Goal: Task Accomplishment & Management: Manage account settings

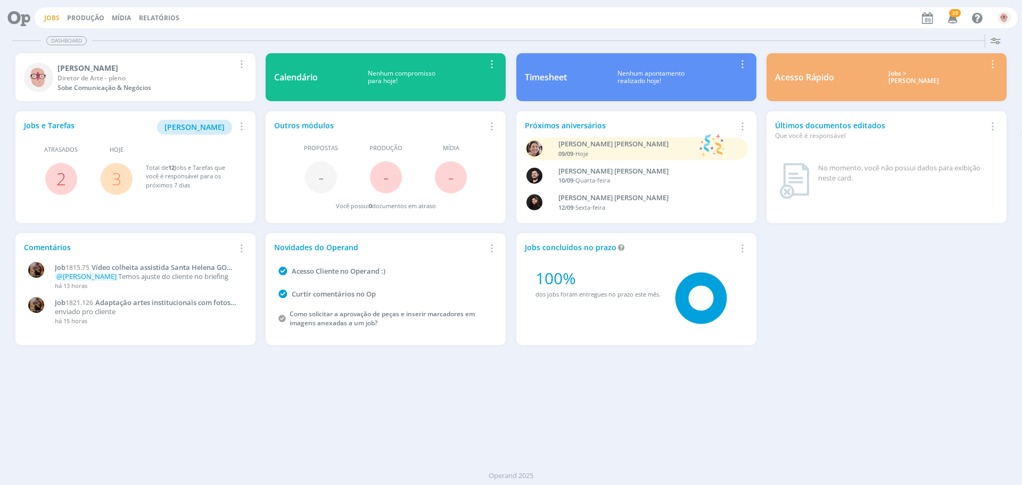
click at [50, 15] on link "Jobs" at bounding box center [51, 17] width 15 height 9
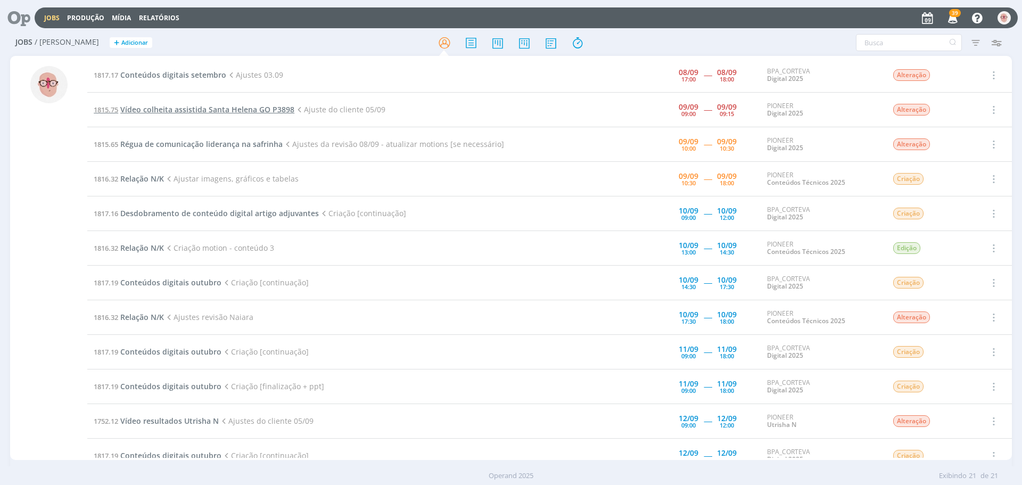
click at [264, 109] on span "Vídeo colheita assistida Santa Helena GO P3898" at bounding box center [207, 109] width 174 height 10
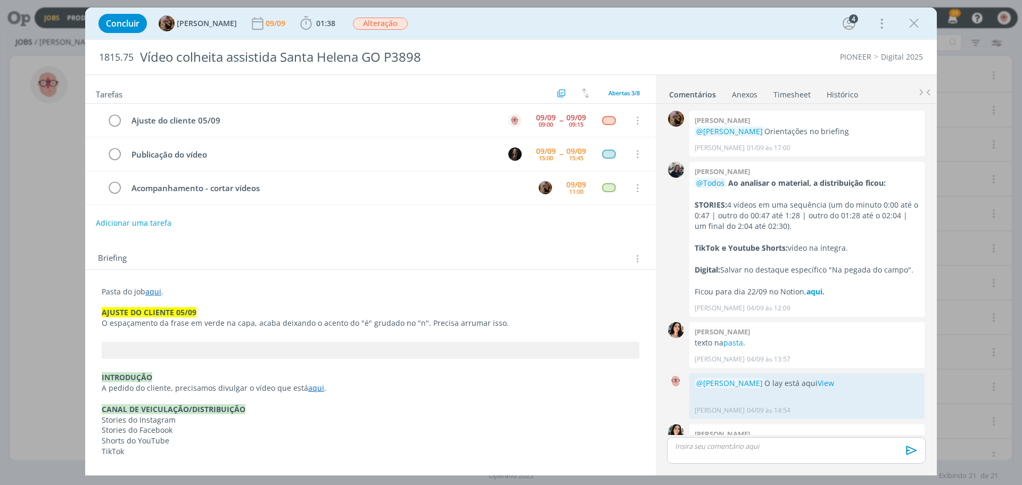
scroll to position [140, 0]
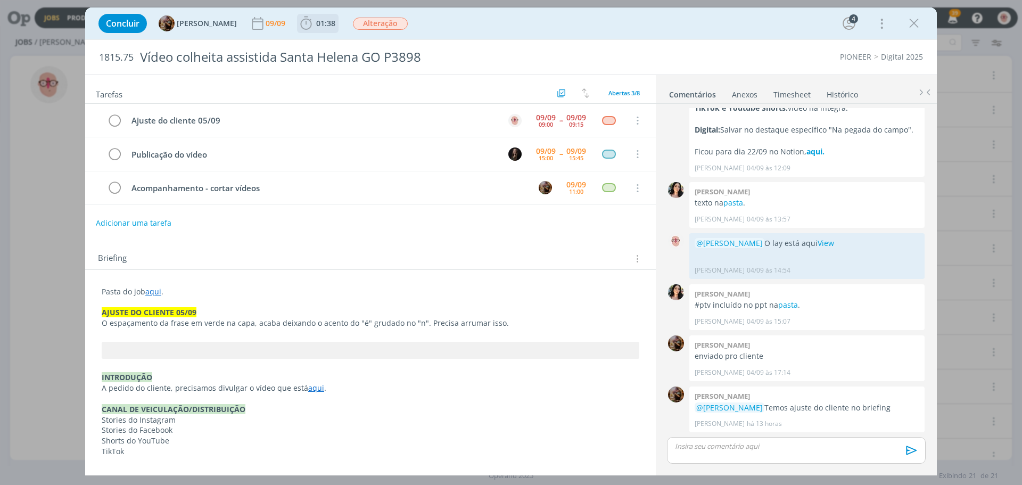
click at [314, 27] on icon "dialog" at bounding box center [306, 23] width 16 height 16
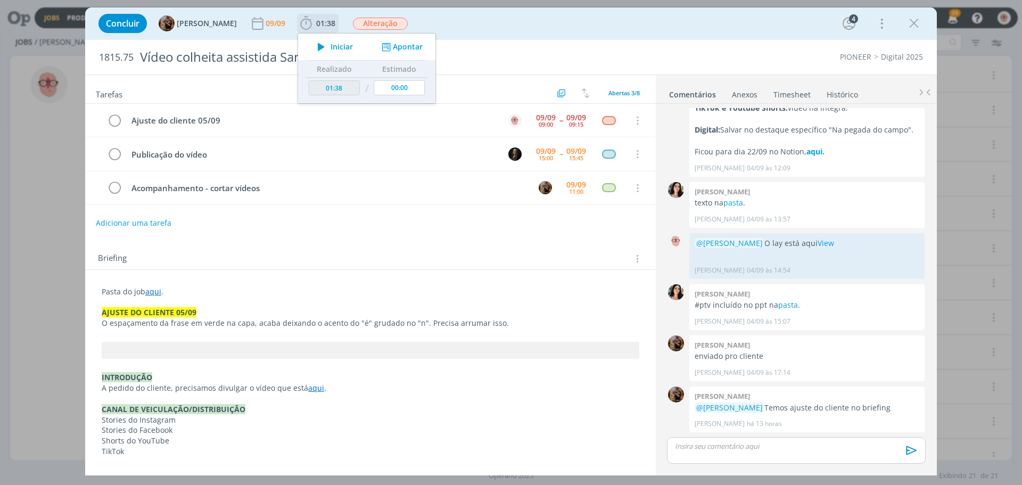
click at [331, 43] on icon "dialog" at bounding box center [321, 47] width 19 height 14
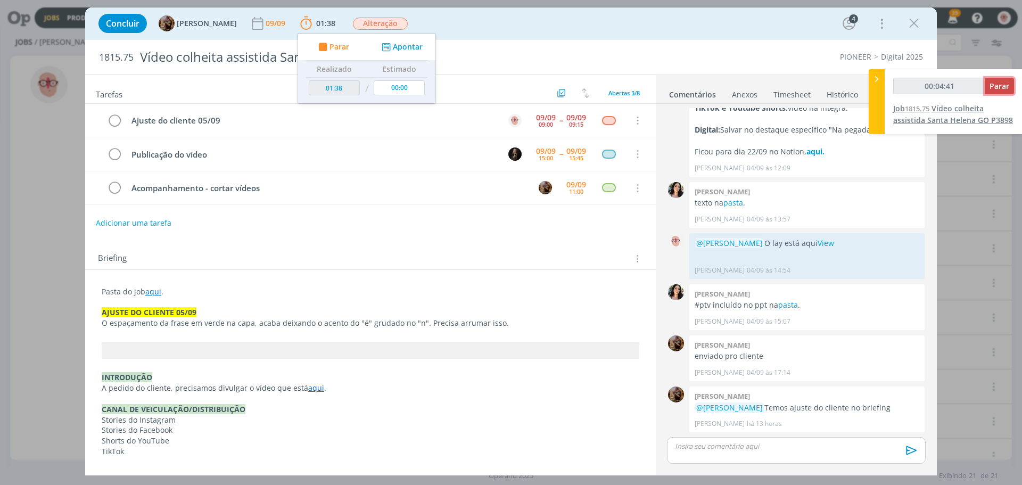
click at [999, 89] on span "Parar" at bounding box center [1000, 86] width 20 height 10
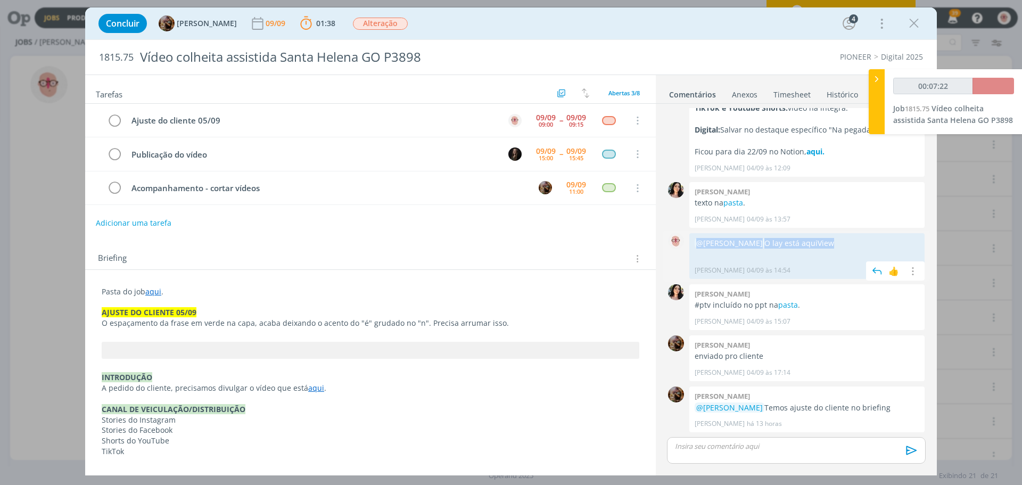
drag, startPoint x: 847, startPoint y: 242, endPoint x: 693, endPoint y: 241, distance: 154.4
click at [693, 241] on div "@[PERSON_NAME] O lay está aqui View [PERSON_NAME] 04/09 às 14:54 👍 Editar Exclu…" at bounding box center [807, 256] width 235 height 46
copy p "@[PERSON_NAME] O lay está aqui View"
click at [762, 448] on p "dialog" at bounding box center [797, 446] width 242 height 10
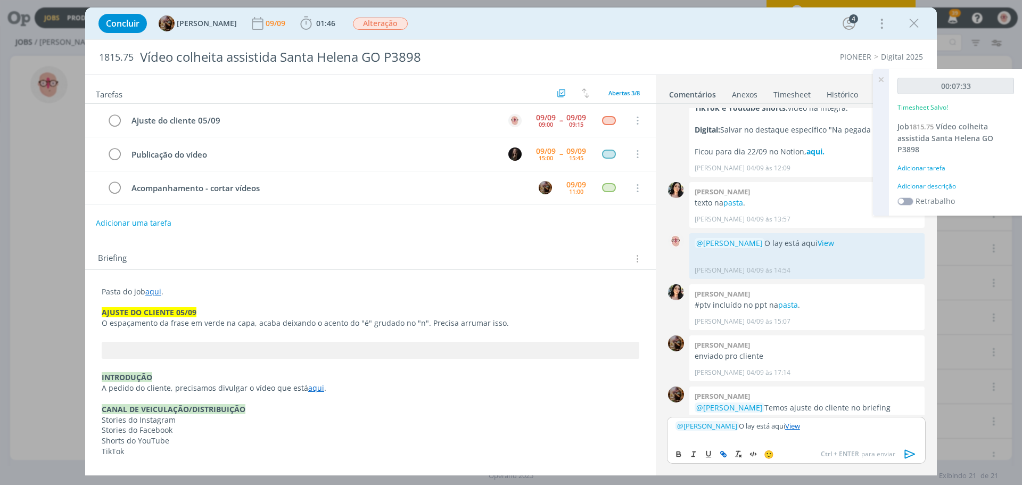
type input "00:08:00"
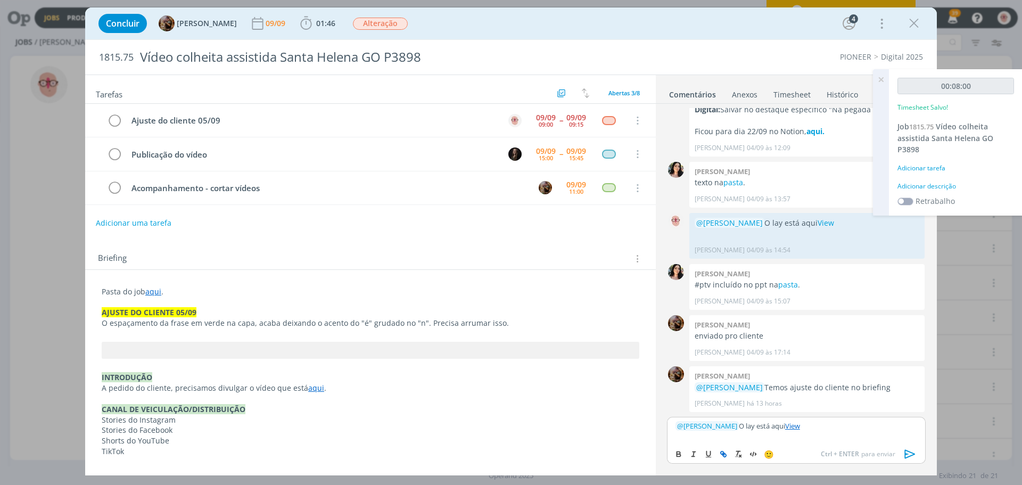
click at [912, 452] on icon "dialog" at bounding box center [911, 454] width 16 height 16
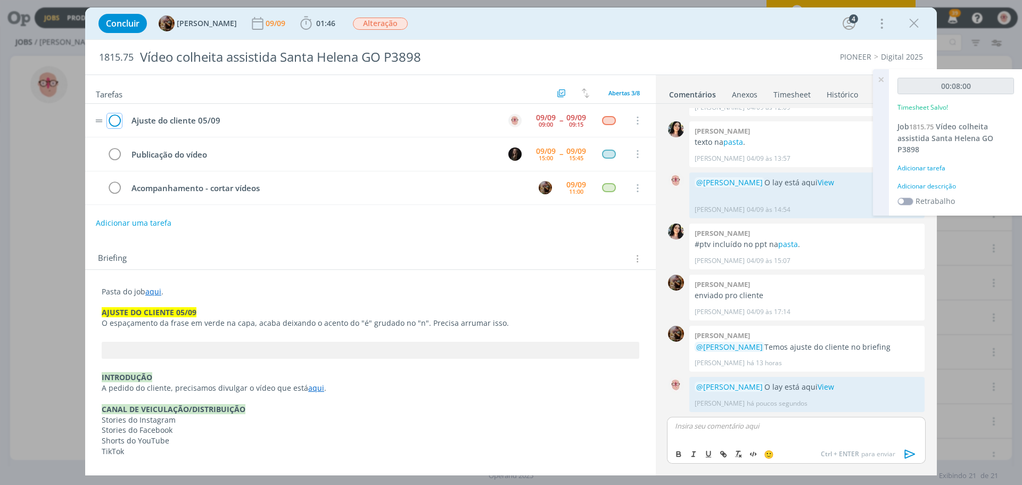
click at [113, 120] on icon "dialog" at bounding box center [114, 121] width 15 height 16
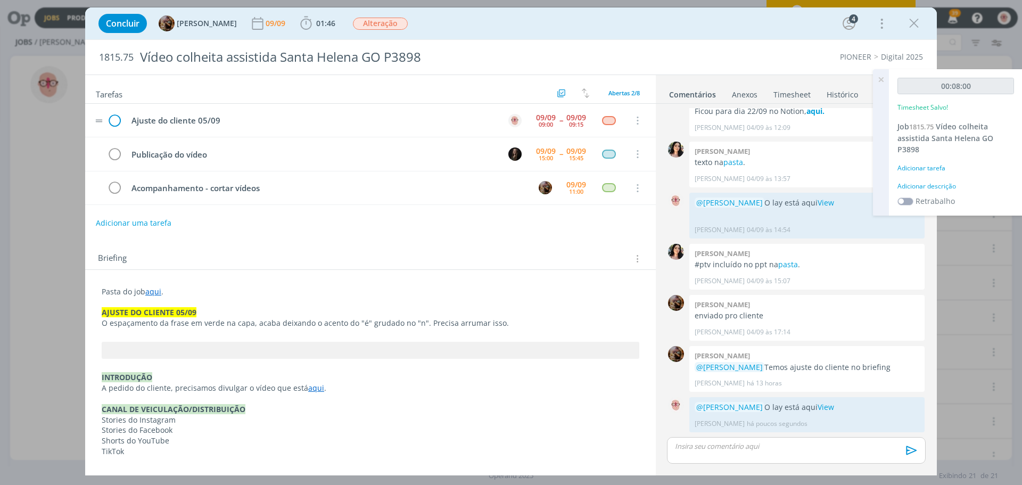
scroll to position [181, 0]
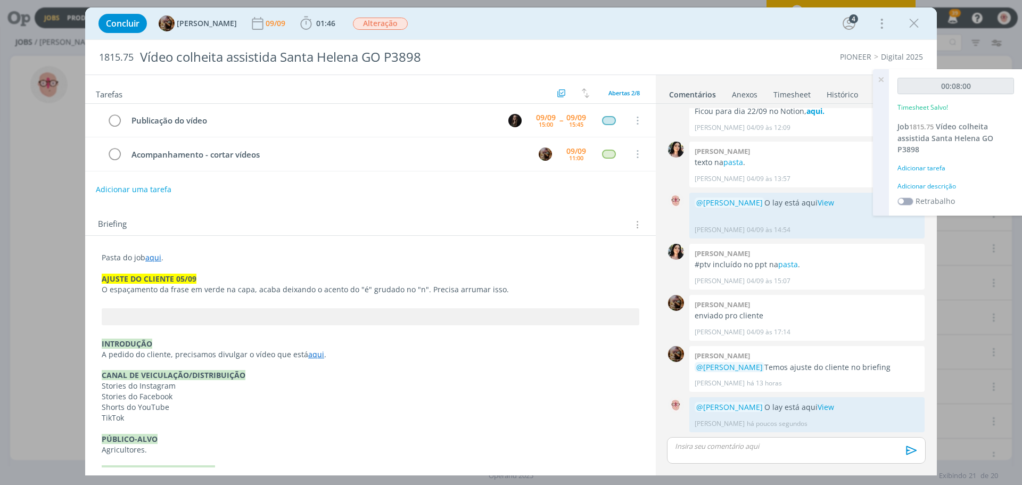
click at [940, 187] on div "Adicionar descrição" at bounding box center [956, 187] width 117 height 10
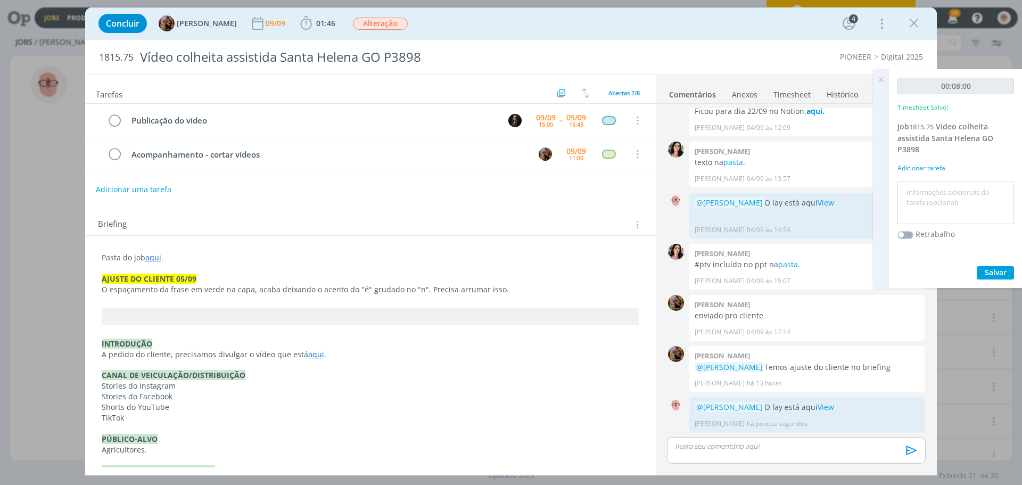
click at [940, 186] on textarea at bounding box center [956, 203] width 111 height 38
type textarea "ajustes"
click at [997, 272] on span "Salvar" at bounding box center [996, 272] width 22 height 10
click at [882, 79] on icon at bounding box center [881, 79] width 19 height 21
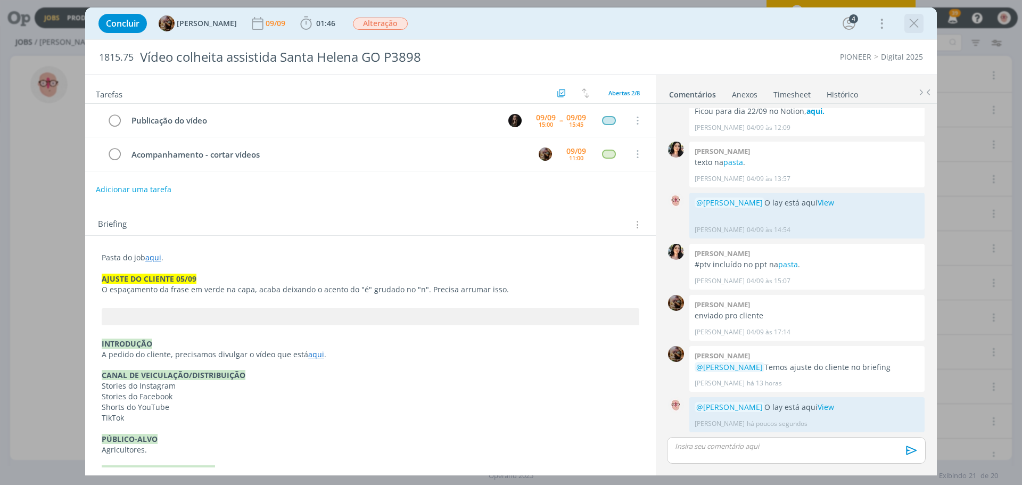
click at [915, 21] on icon "dialog" at bounding box center [914, 23] width 16 height 16
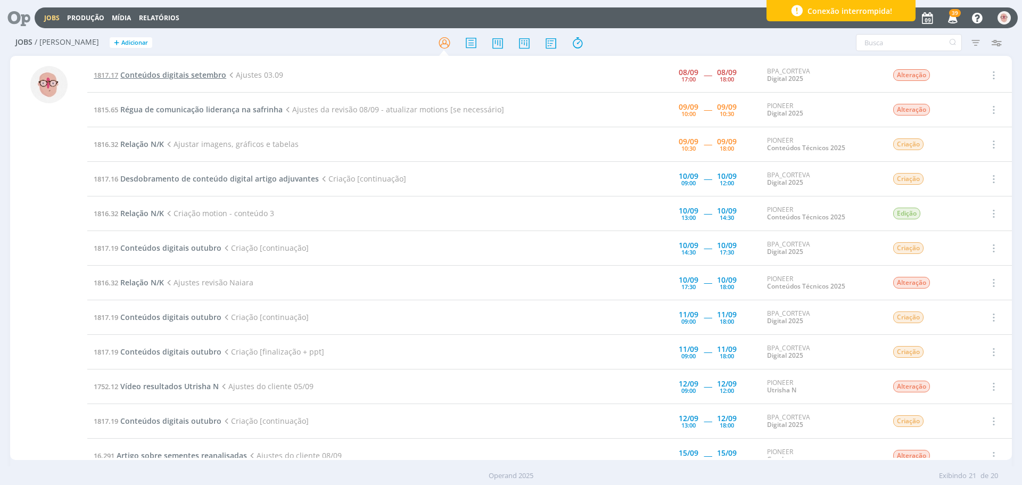
click at [201, 76] on span "Conteúdos digitais setembro" at bounding box center [173, 75] width 106 height 10
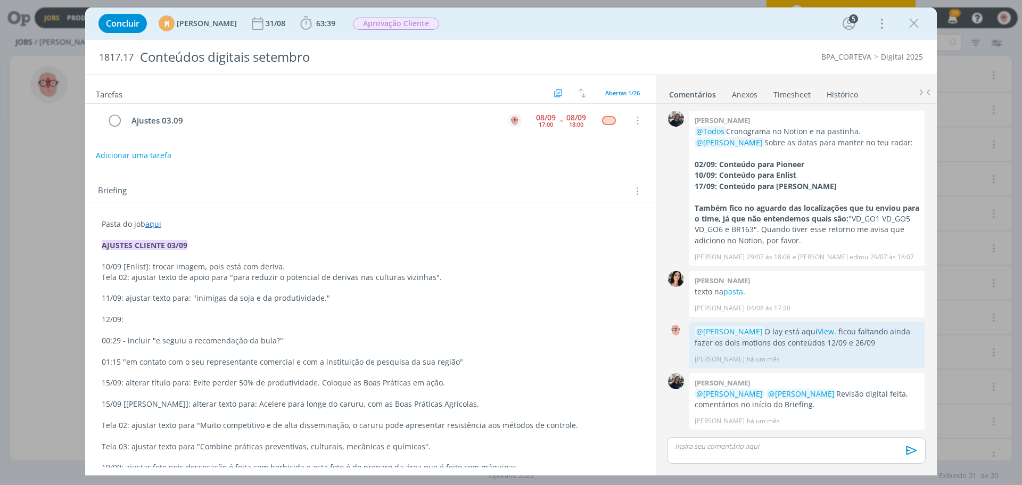
scroll to position [709, 0]
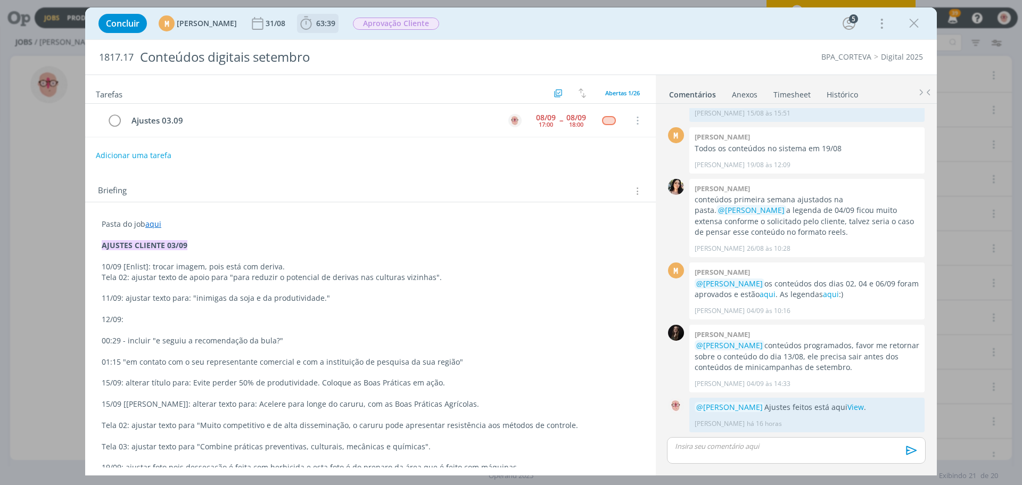
click at [312, 27] on icon "dialog" at bounding box center [305, 23] width 11 height 13
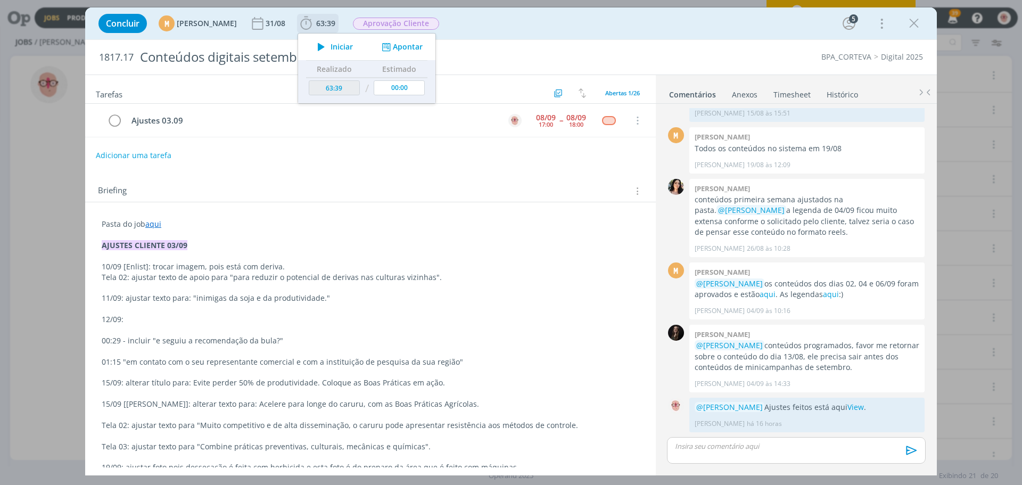
click at [331, 46] on icon "dialog" at bounding box center [321, 47] width 19 height 14
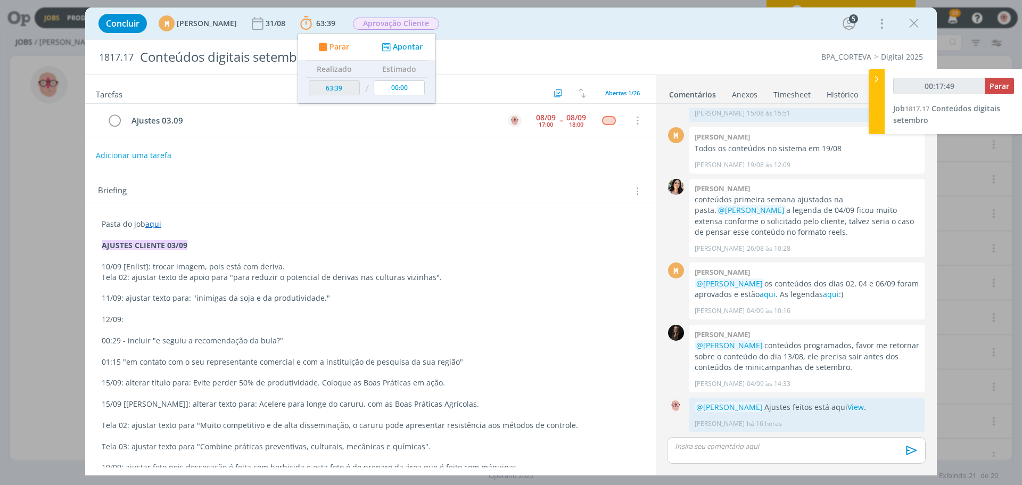
type input "00:17:50"
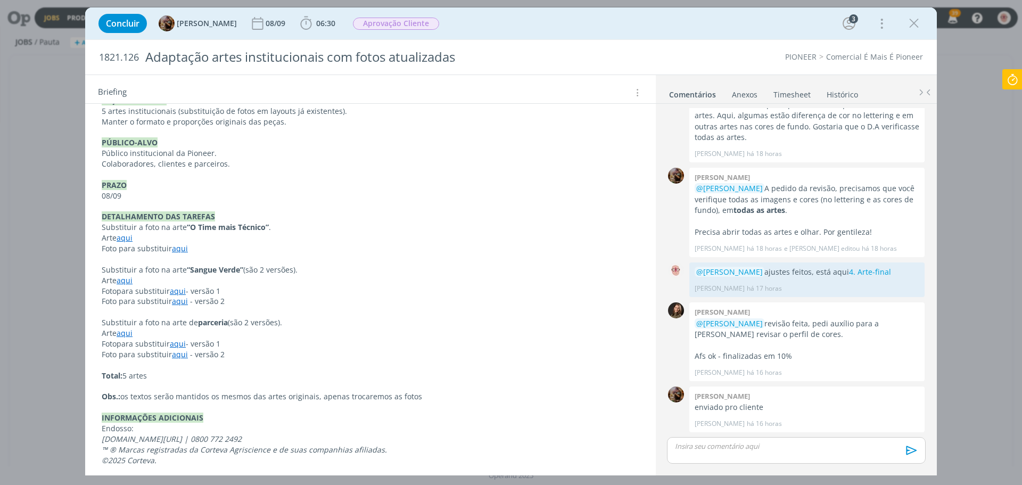
scroll to position [224, 0]
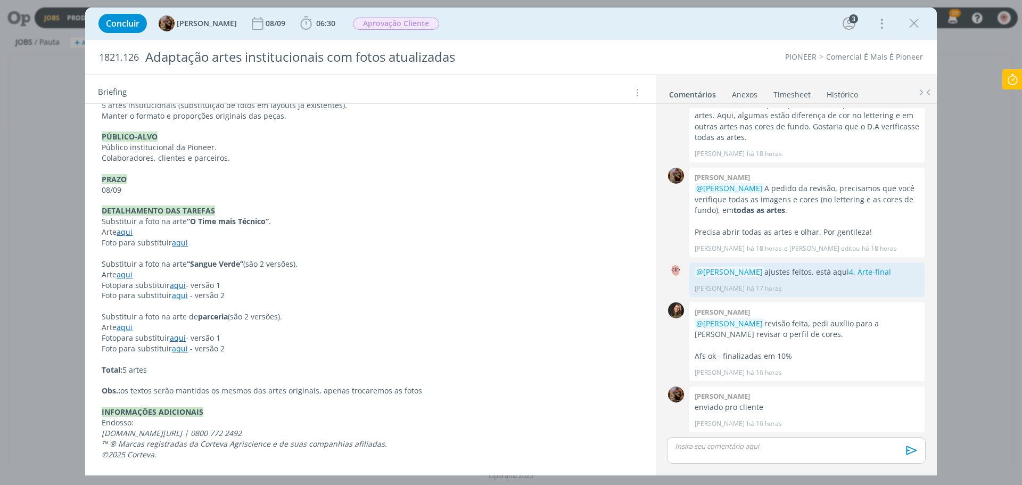
click at [1016, 81] on icon at bounding box center [1012, 79] width 19 height 21
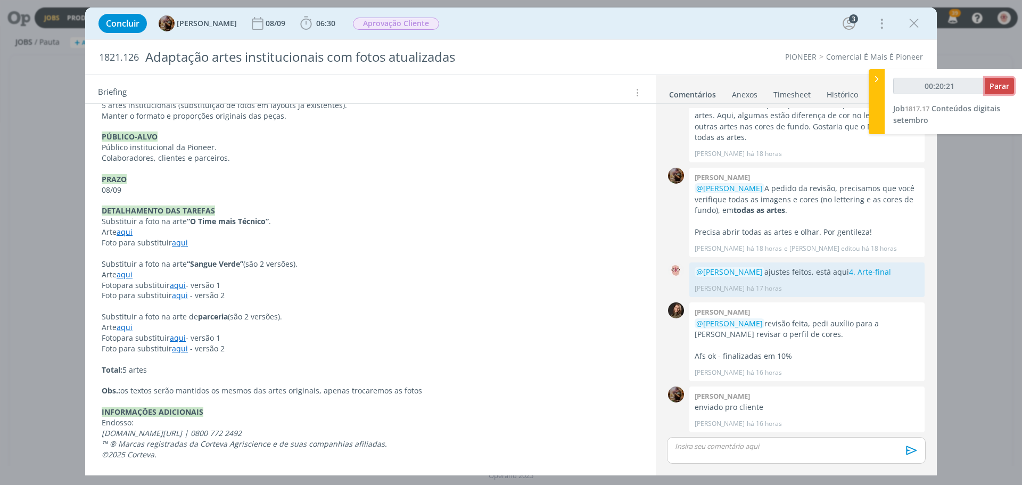
type input "00:20:22"
click at [1007, 87] on span "Parar" at bounding box center [1000, 86] width 20 height 10
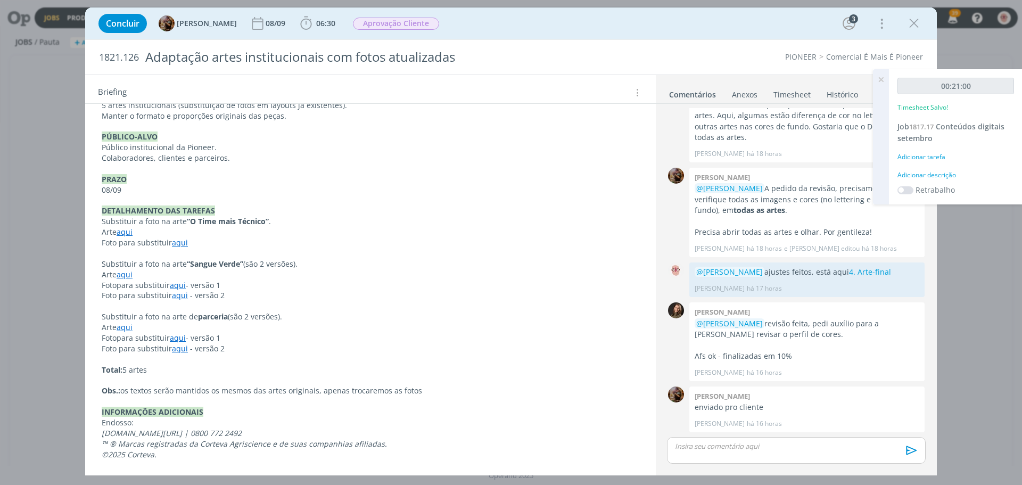
click at [937, 171] on div "Adicionar descrição" at bounding box center [956, 175] width 117 height 10
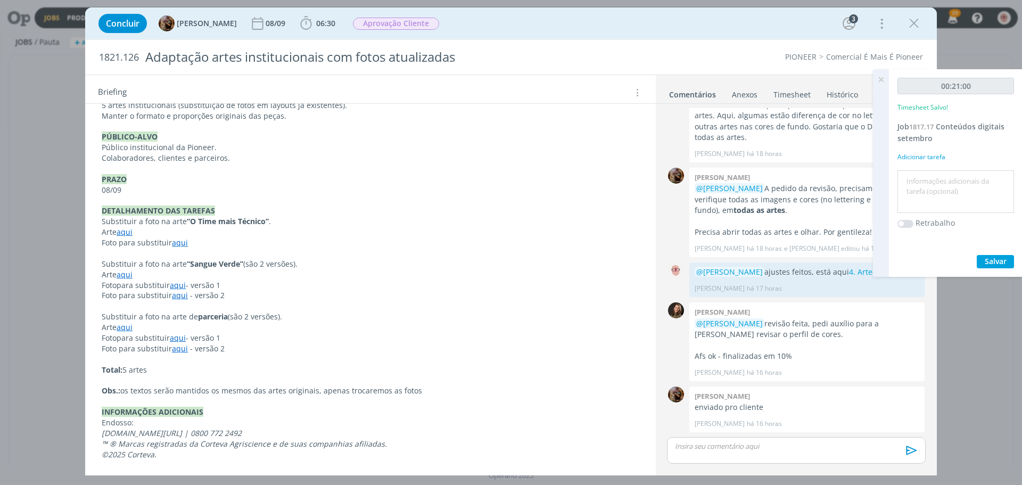
click at [937, 171] on div at bounding box center [956, 191] width 117 height 43
click at [934, 190] on textarea at bounding box center [956, 192] width 111 height 38
type textarea "ajustes"
click at [987, 259] on span "Salvar" at bounding box center [996, 261] width 22 height 10
click at [880, 80] on icon at bounding box center [881, 79] width 19 height 21
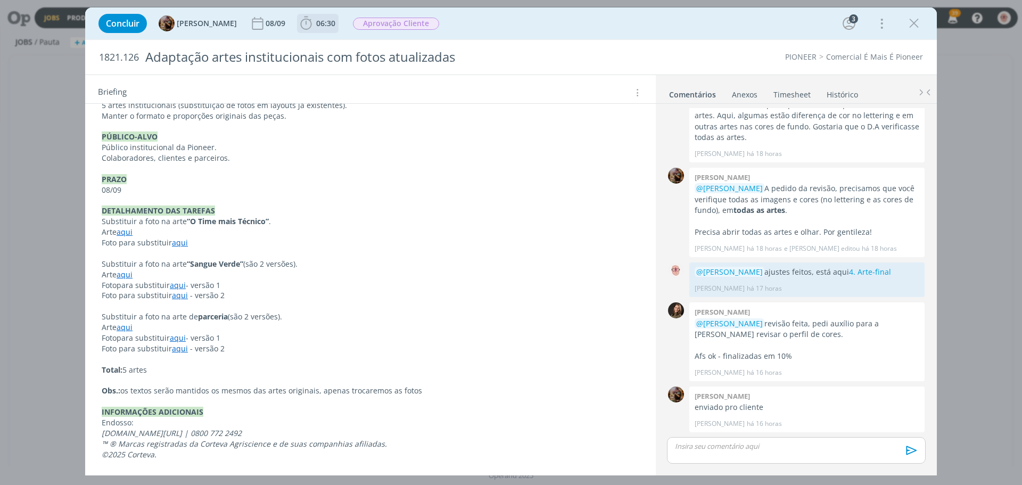
click at [314, 28] on icon "dialog" at bounding box center [306, 23] width 16 height 16
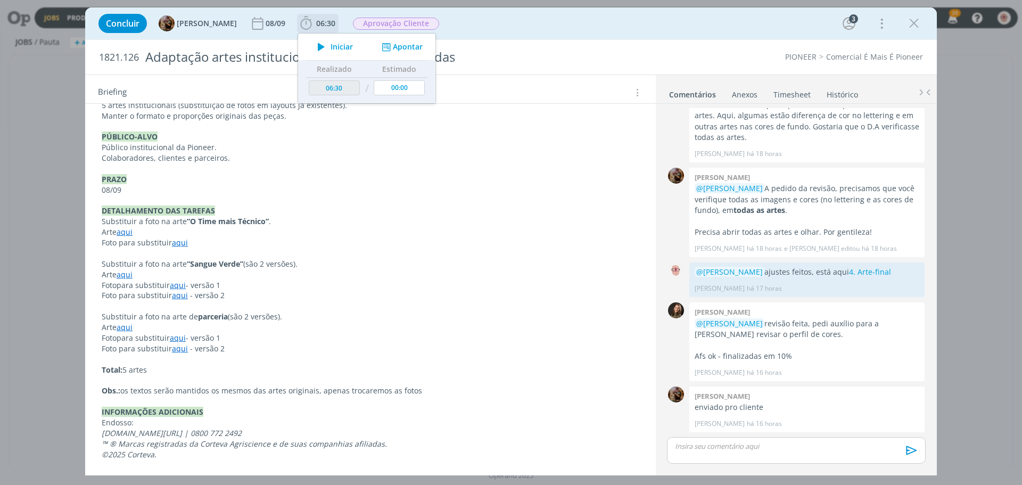
click at [331, 48] on icon "dialog" at bounding box center [321, 47] width 19 height 14
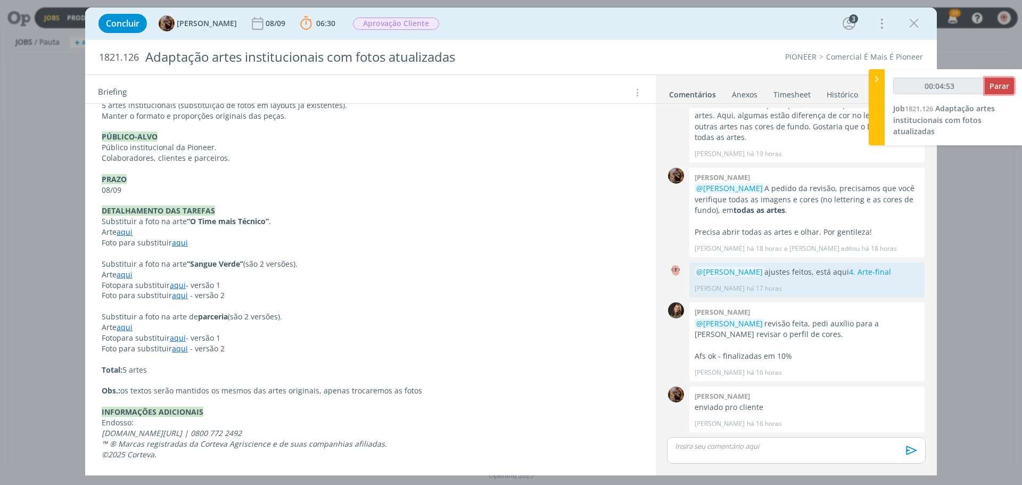
click at [1000, 83] on span "Parar" at bounding box center [1000, 86] width 20 height 10
type input "00:05:00"
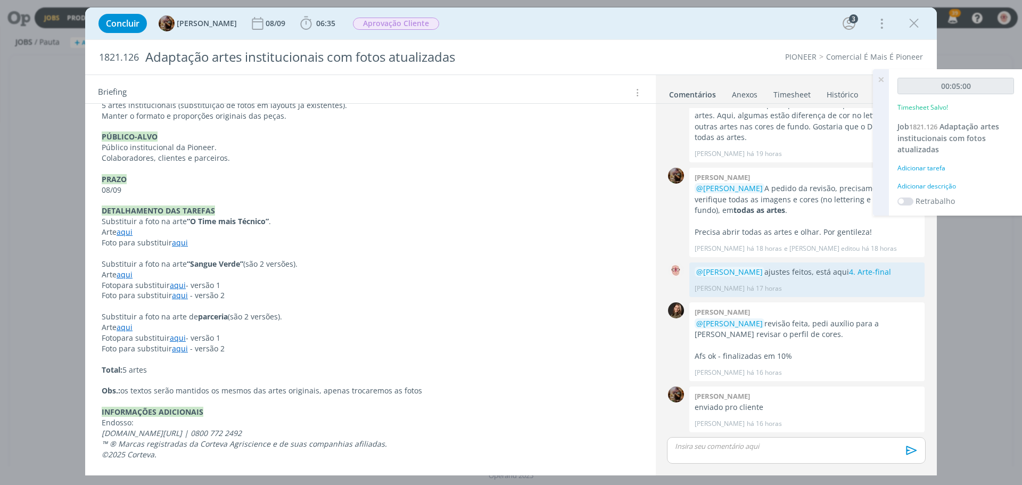
click at [931, 187] on div "Adicionar descrição" at bounding box center [956, 187] width 117 height 10
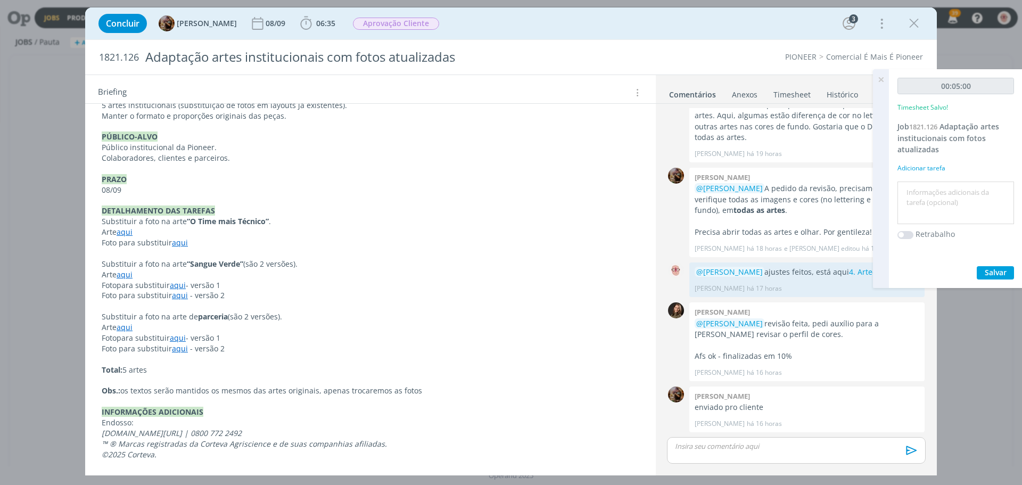
click at [931, 187] on textarea at bounding box center [956, 203] width 111 height 38
type textarea "exportar PNG"
click at [989, 269] on span "Salvar" at bounding box center [996, 272] width 22 height 10
click at [882, 77] on icon at bounding box center [881, 79] width 19 height 21
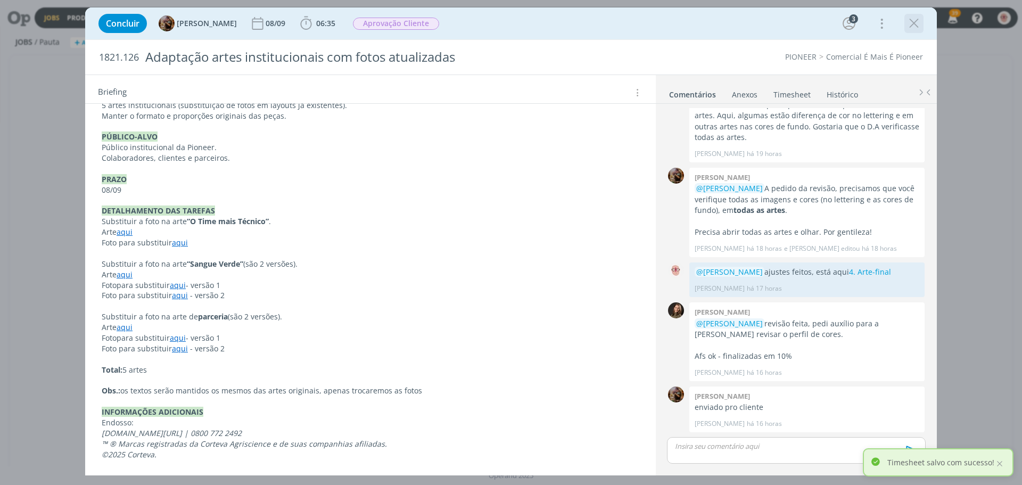
click at [916, 21] on icon "dialog" at bounding box center [914, 23] width 16 height 16
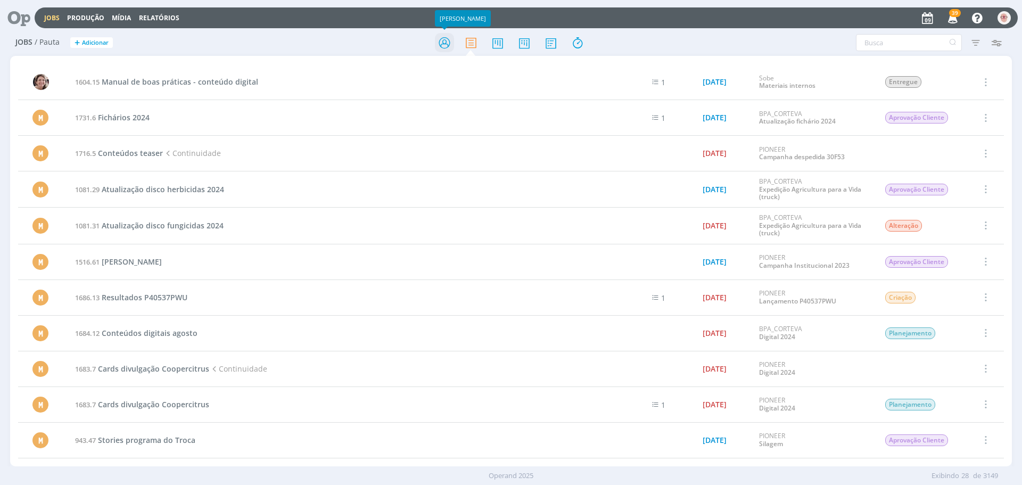
click at [446, 43] on icon at bounding box center [444, 42] width 19 height 21
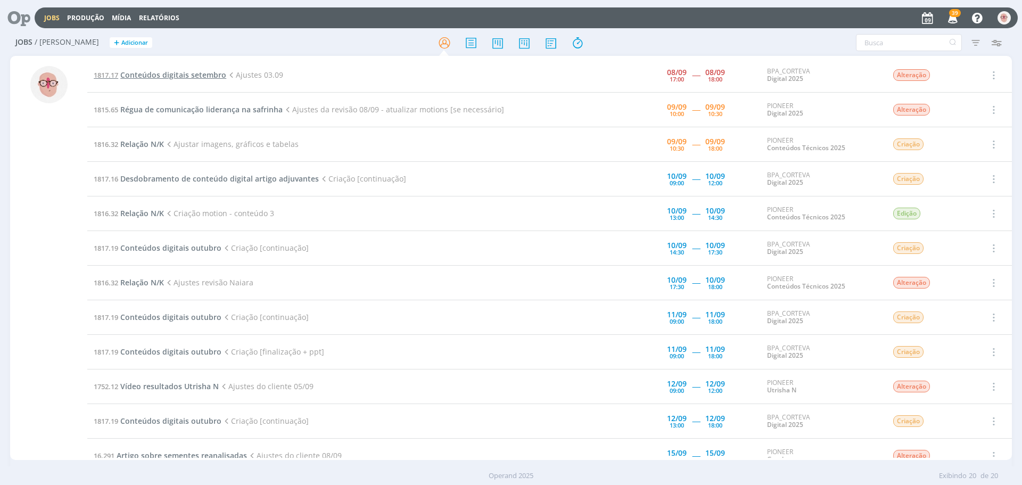
click at [204, 75] on span "Conteúdos digitais setembro" at bounding box center [173, 75] width 106 height 10
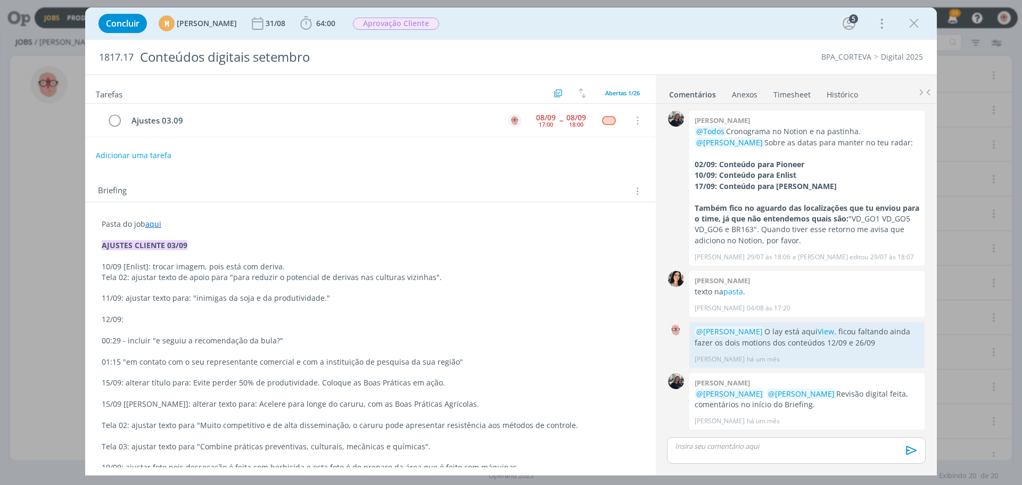
scroll to position [709, 0]
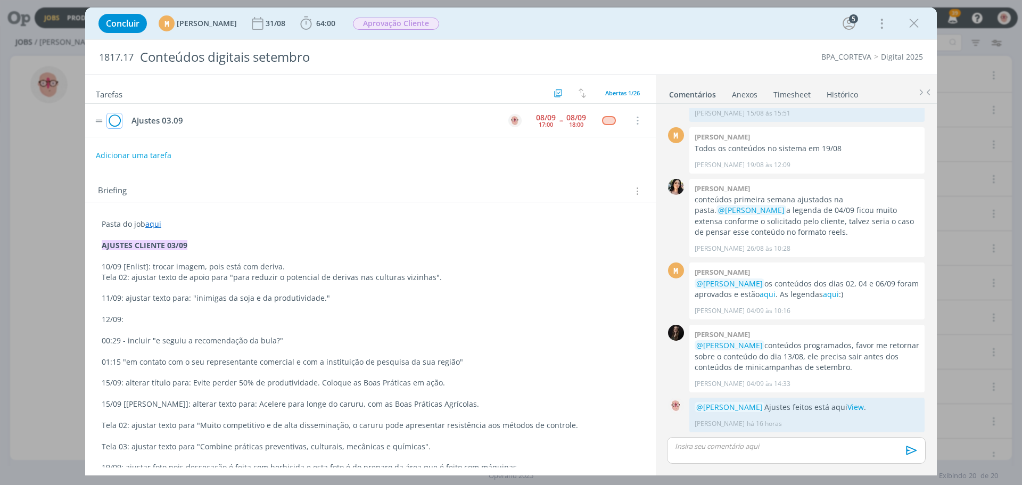
click at [115, 121] on icon "dialog" at bounding box center [114, 121] width 15 height 16
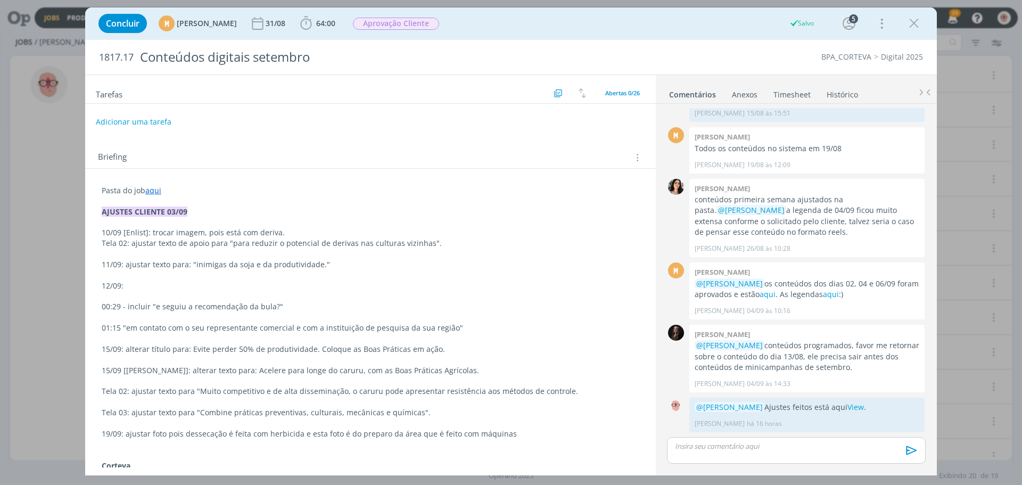
click at [925, 24] on div "Concluir M Mariana Kochenborger 31/08 64:00 Iniciar Apontar Data * 09/09/2025 H…" at bounding box center [511, 24] width 836 height 26
click at [915, 21] on icon "dialog" at bounding box center [914, 23] width 16 height 16
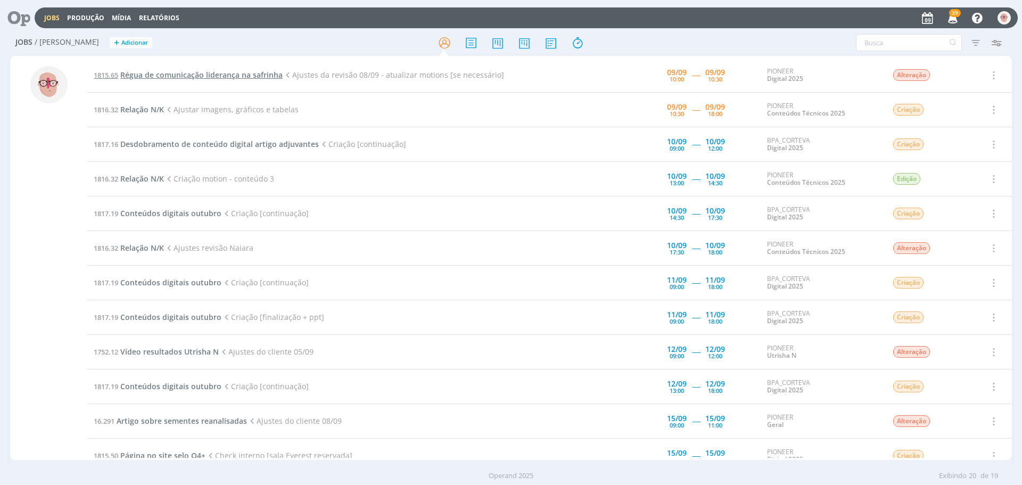
click at [256, 79] on span "Régua de comunicação liderança na safrinha" at bounding box center [201, 75] width 162 height 10
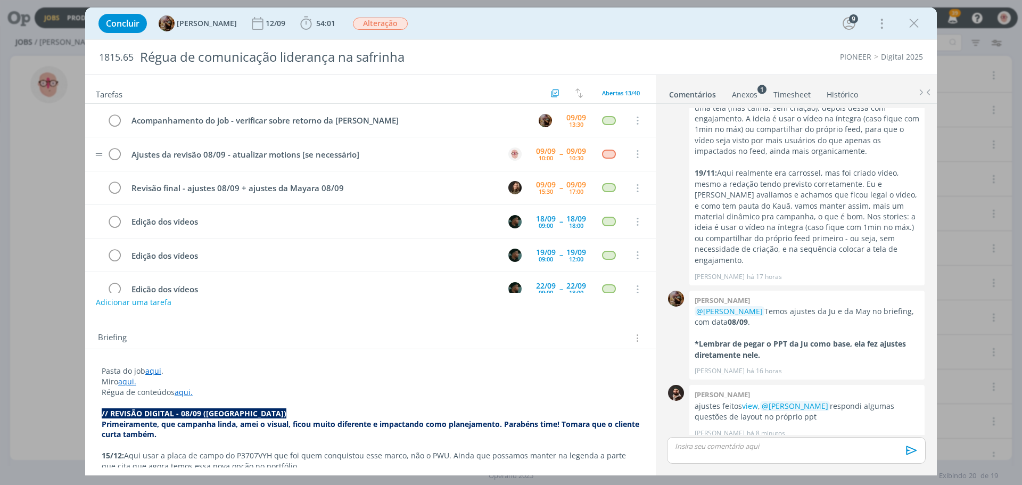
scroll to position [53, 0]
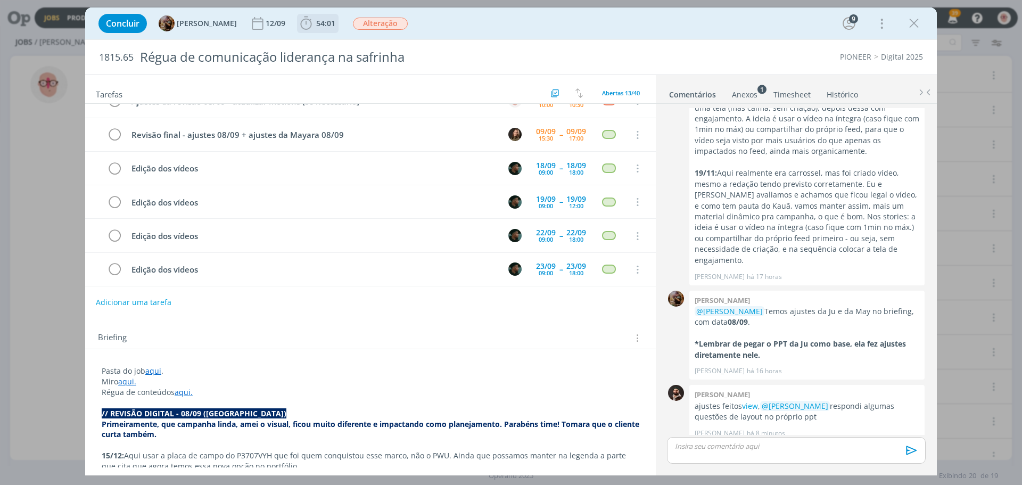
click at [314, 26] on icon "dialog" at bounding box center [306, 23] width 16 height 16
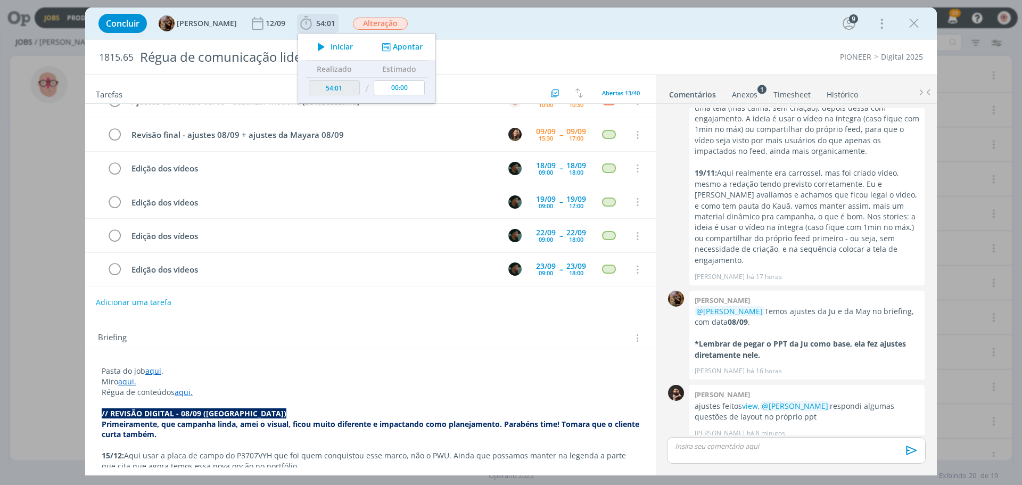
click at [330, 45] on icon "dialog" at bounding box center [321, 47] width 19 height 14
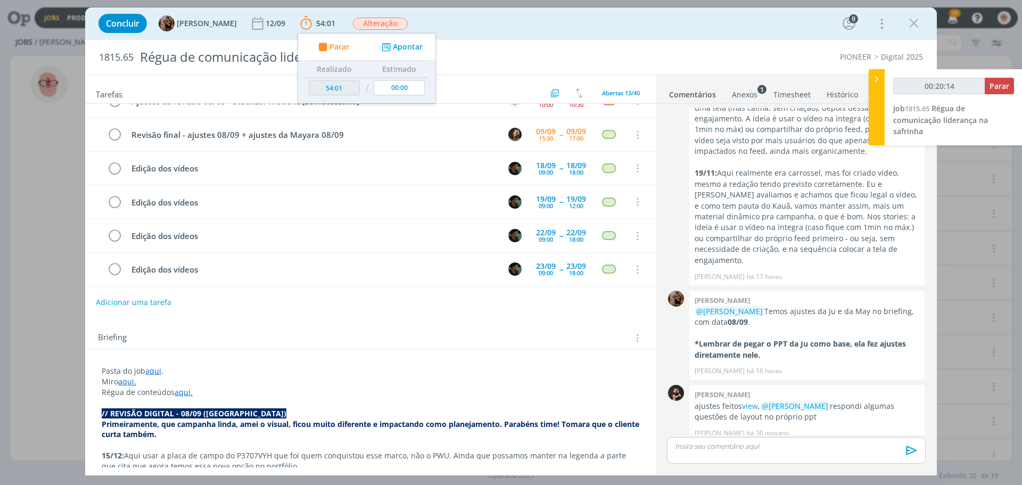
type input "00:21:14"
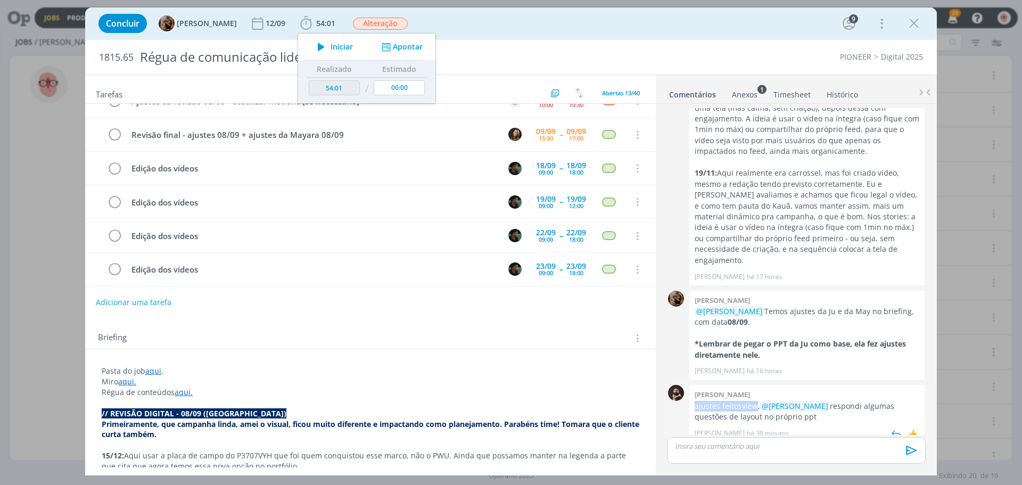
drag, startPoint x: 695, startPoint y: 397, endPoint x: 758, endPoint y: 396, distance: 63.4
click at [758, 401] on p "ajustes feitos view , @Julia Abich respondi algumas questões de layout no própr…" at bounding box center [807, 412] width 225 height 22
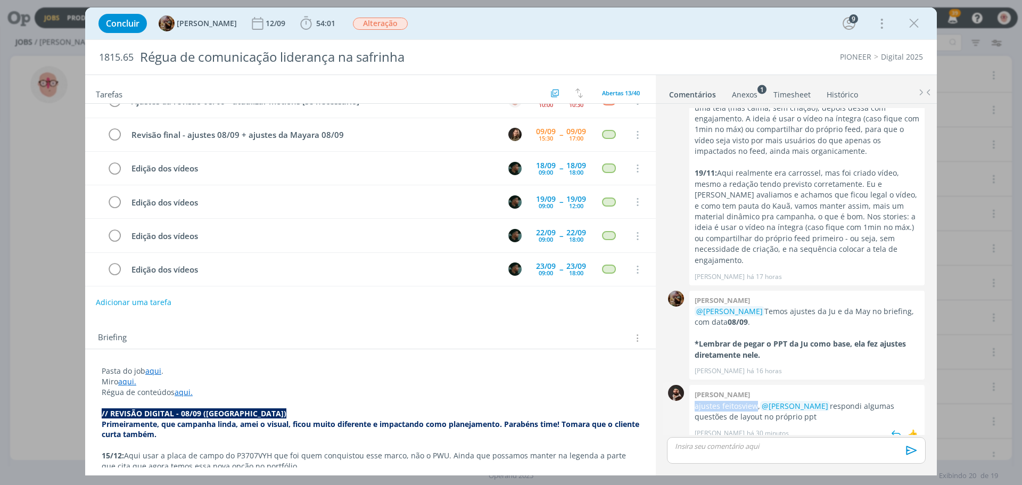
copy p "ajustes feitos view"
click at [741, 453] on div "dialog" at bounding box center [796, 450] width 259 height 27
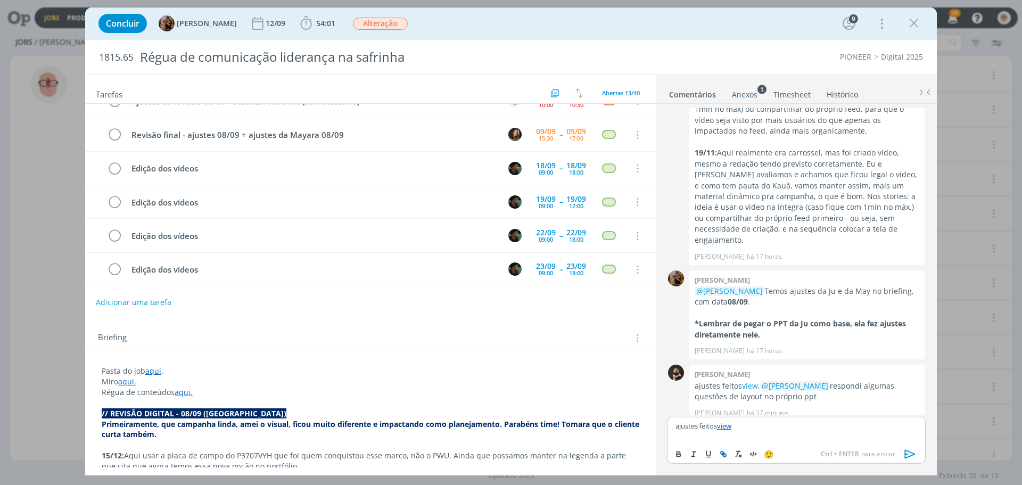
click at [677, 425] on p "ajustes feitos view" at bounding box center [797, 426] width 242 height 10
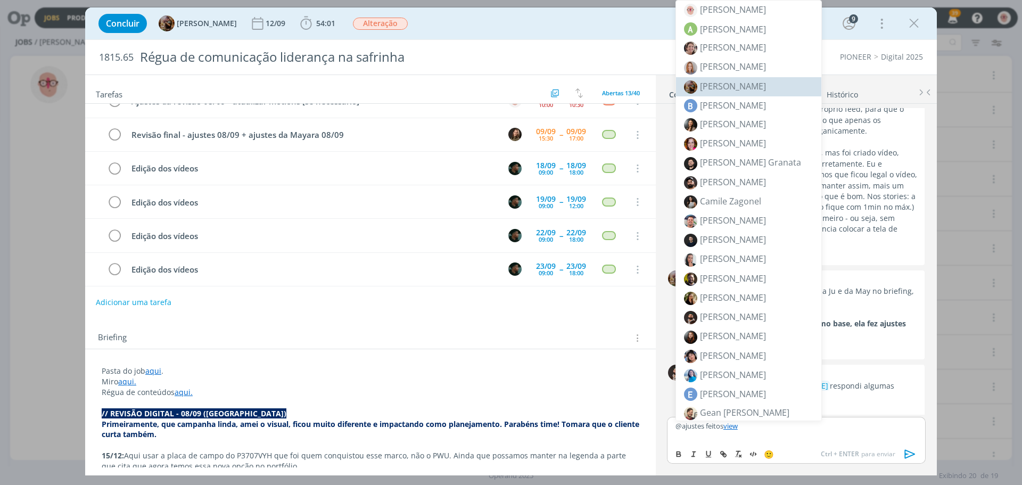
click at [702, 86] on span "[PERSON_NAME]" at bounding box center [733, 86] width 66 height 12
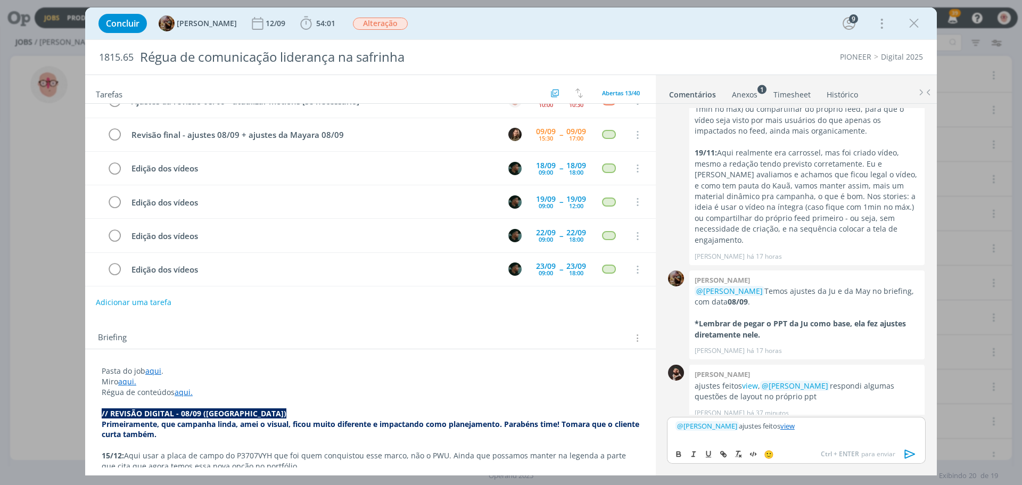
click at [908, 452] on icon "dialog" at bounding box center [911, 454] width 16 height 16
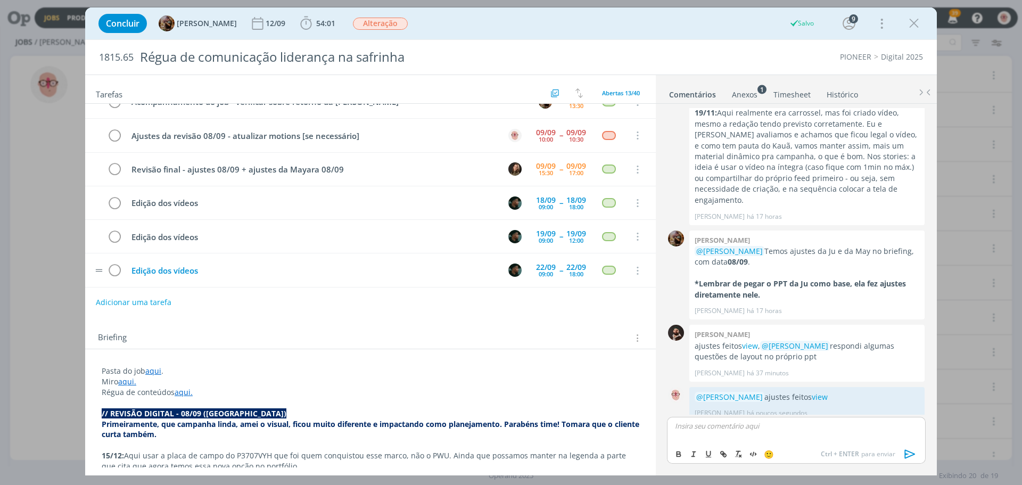
scroll to position [0, 0]
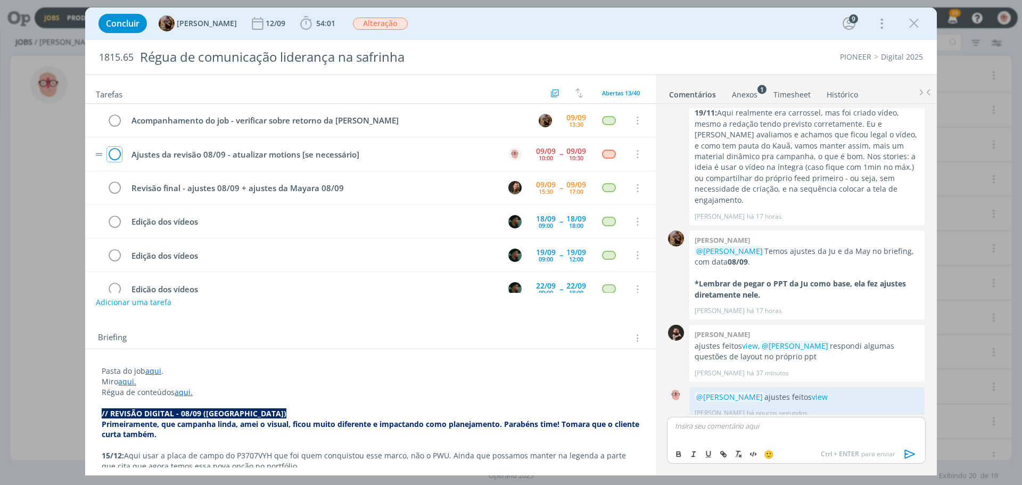
click at [114, 153] on icon "dialog" at bounding box center [114, 154] width 15 height 16
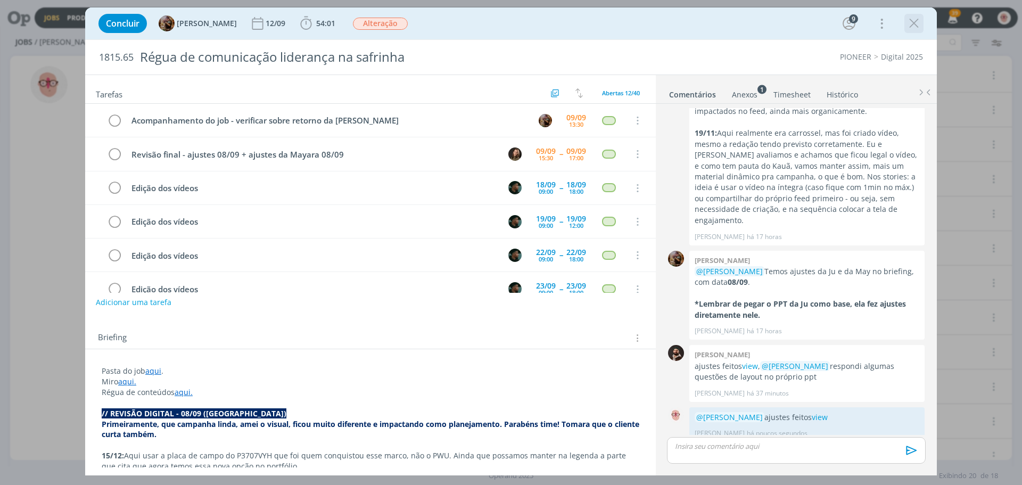
click at [920, 27] on icon "dialog" at bounding box center [914, 23] width 16 height 16
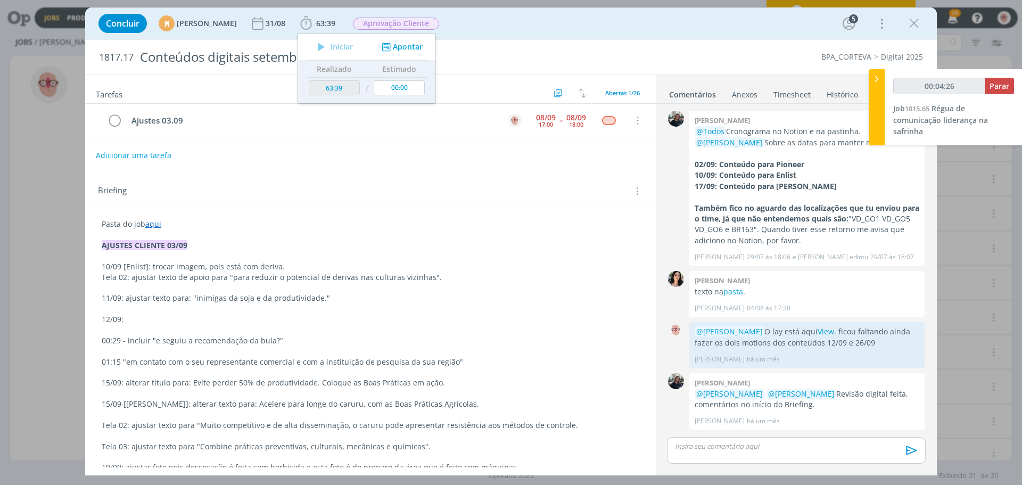
scroll to position [709, 0]
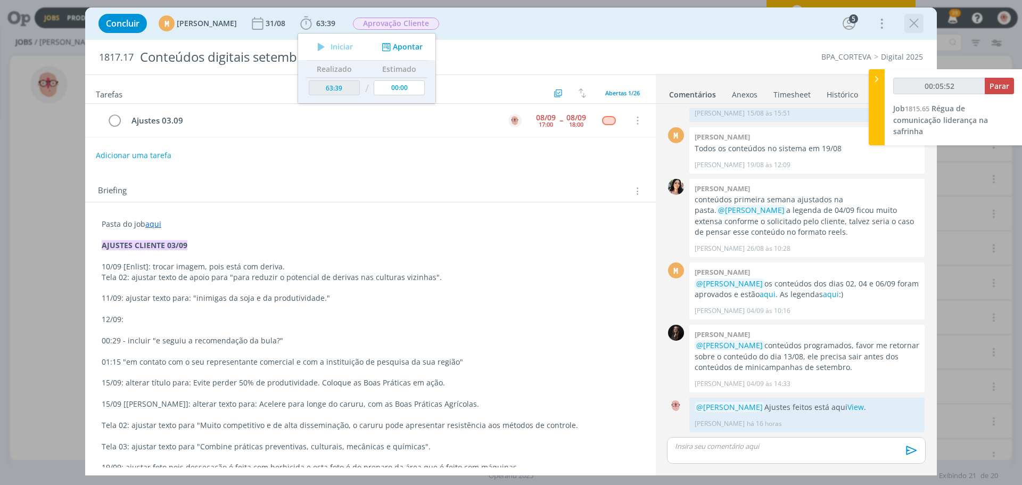
click at [915, 22] on icon "dialog" at bounding box center [914, 23] width 16 height 16
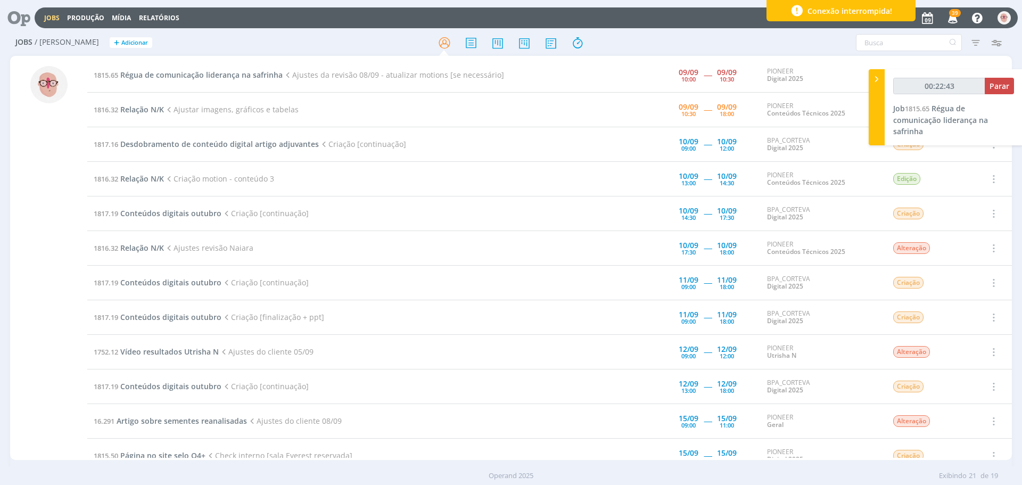
type input "00:22:44"
click at [992, 83] on span "Parar" at bounding box center [1000, 86] width 20 height 10
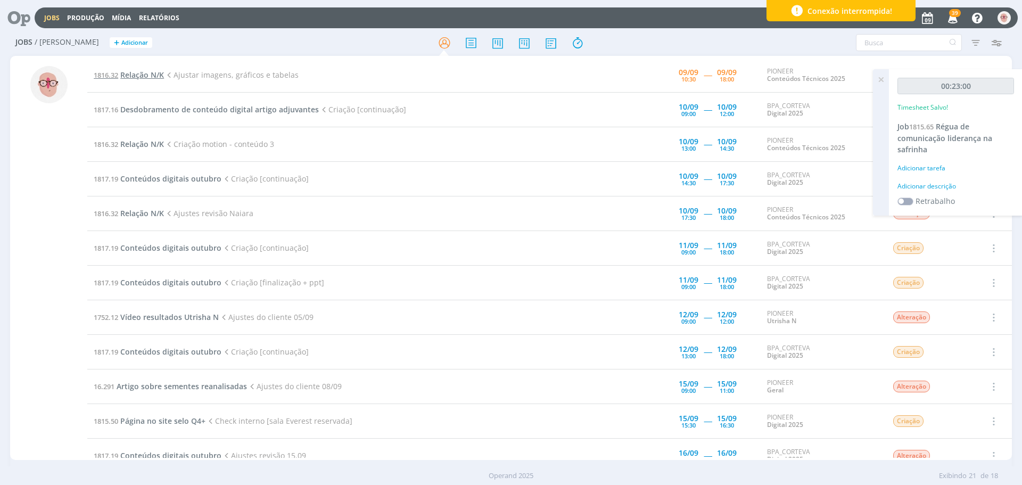
click at [140, 72] on span "Relação N/K" at bounding box center [142, 75] width 44 height 10
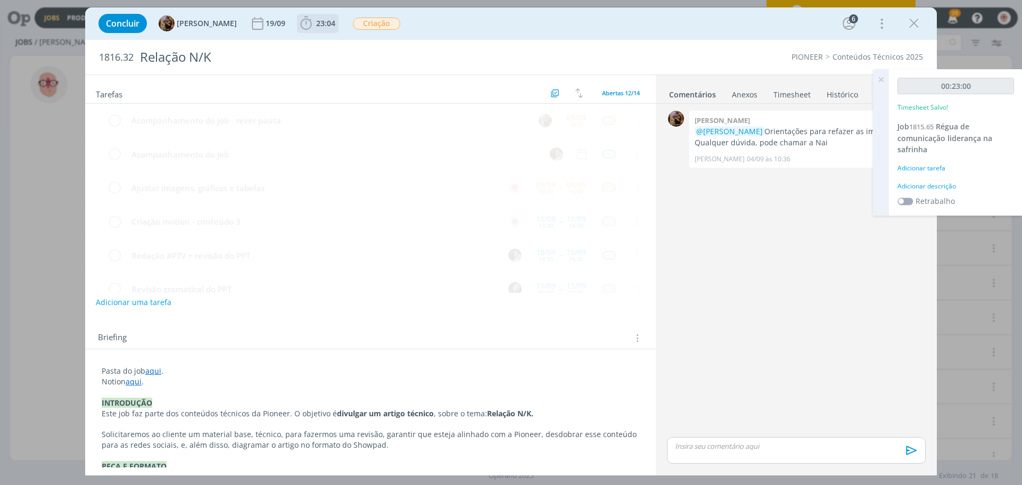
scroll to position [34, 0]
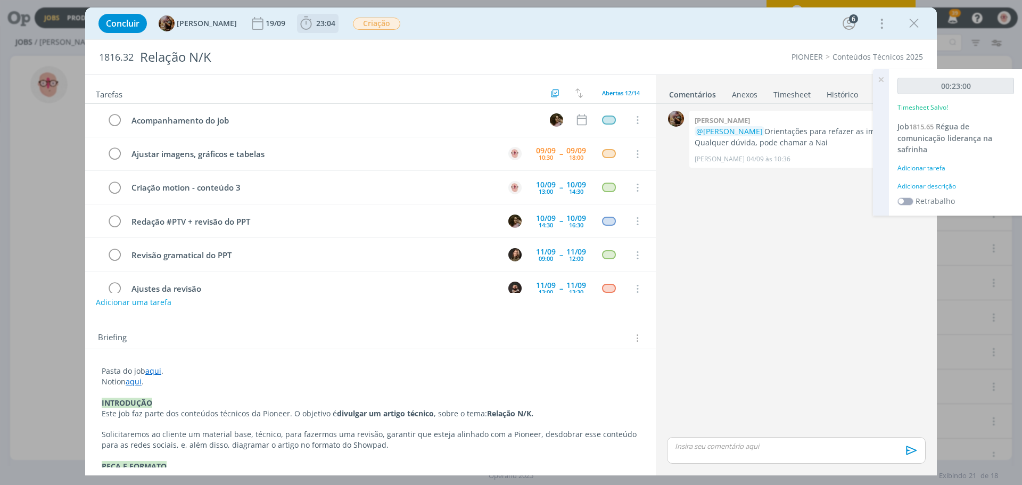
click at [312, 22] on icon "dialog" at bounding box center [306, 23] width 16 height 16
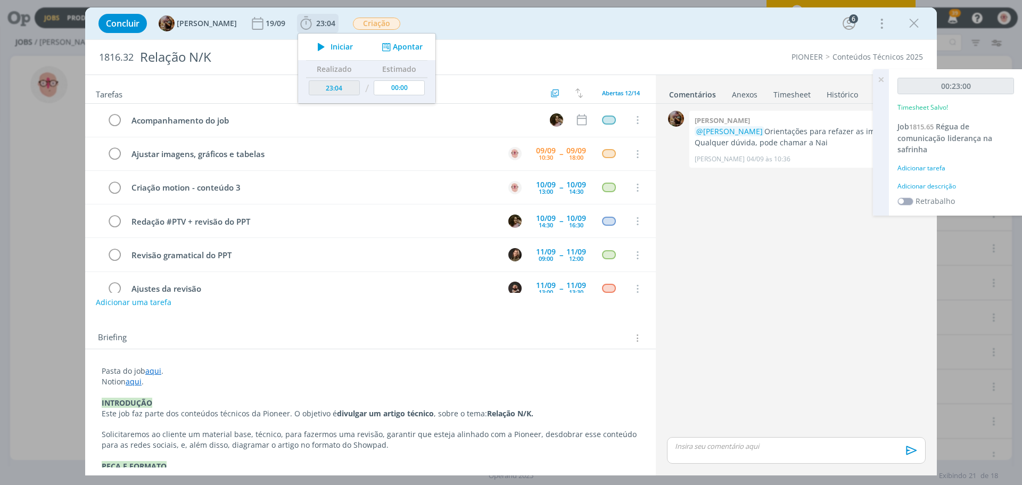
click at [325, 48] on icon "dialog" at bounding box center [321, 47] width 19 height 14
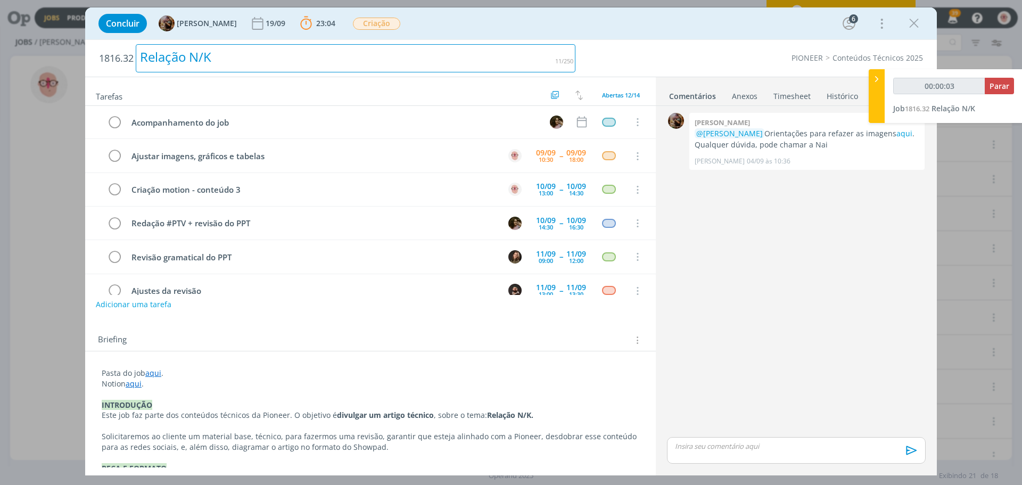
click at [523, 60] on div "Relação N/K" at bounding box center [356, 58] width 440 height 28
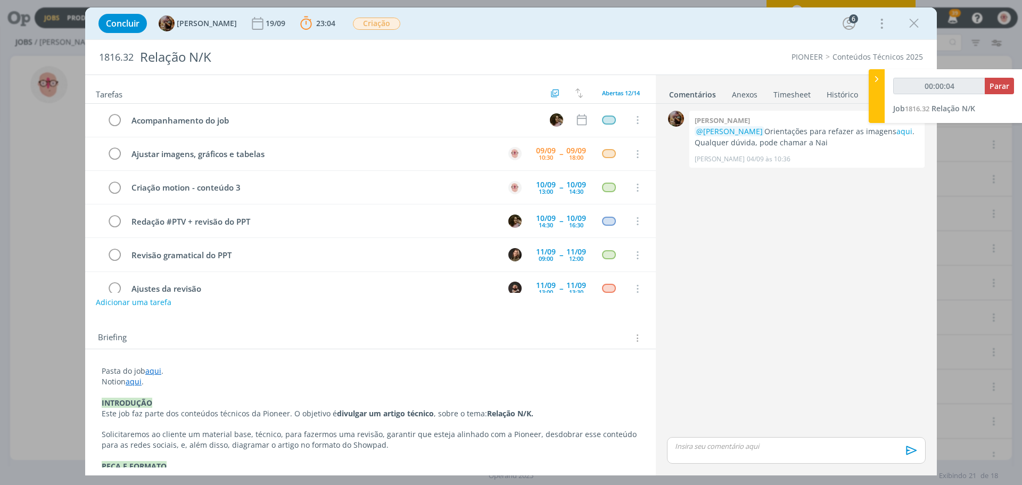
click at [679, 53] on div "PIONEER Conteúdos Técnicos 2025" at bounding box center [755, 57] width 348 height 11
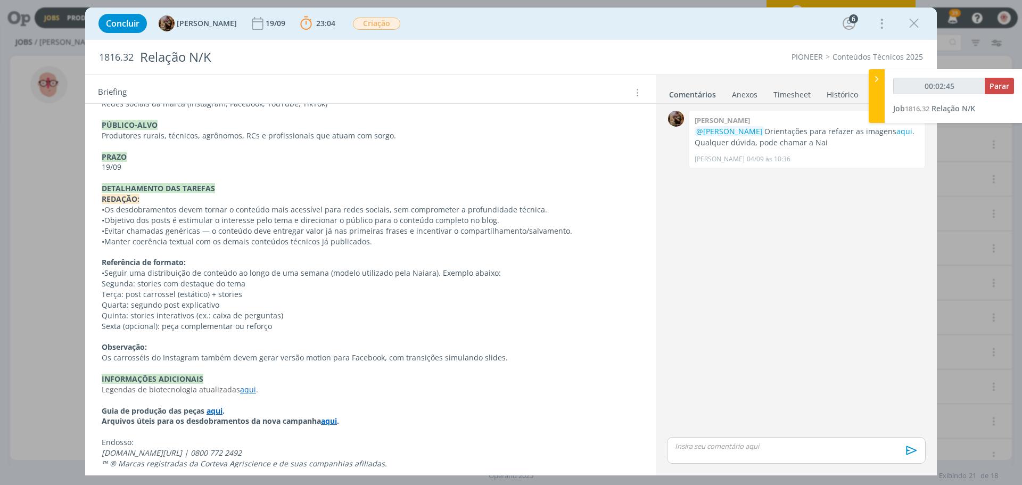
scroll to position [404, 0]
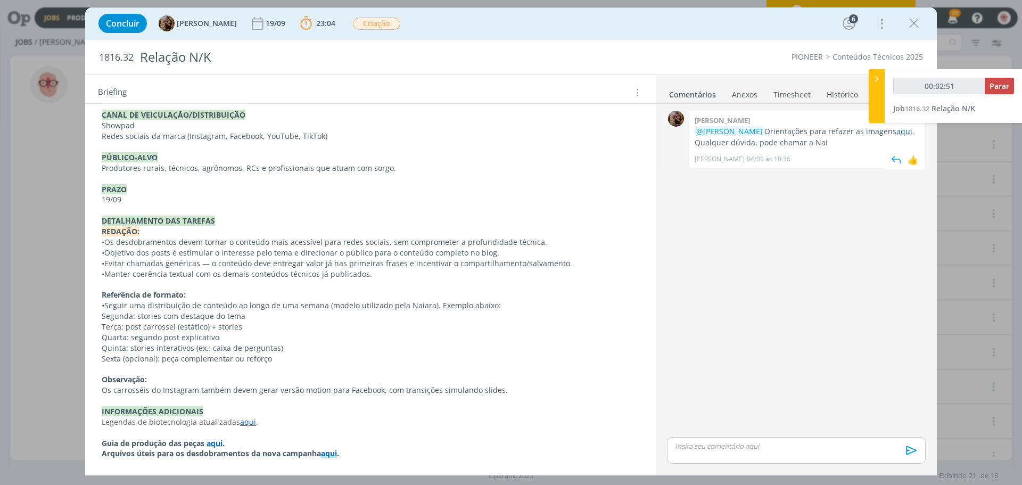
click at [899, 134] on link "aqui" at bounding box center [905, 131] width 16 height 10
type input "01:07:58"
